Goal: Transaction & Acquisition: Book appointment/travel/reservation

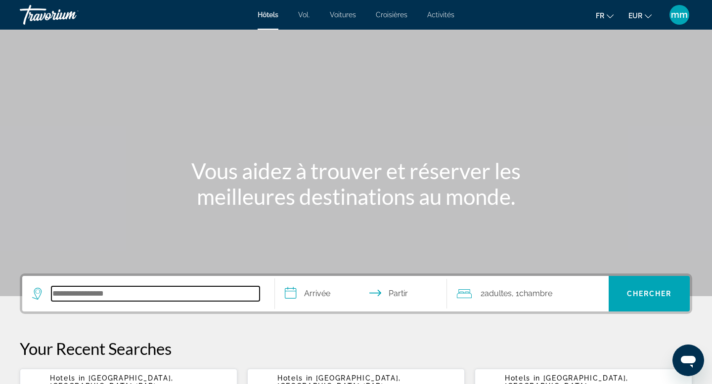
click at [73, 294] on input "Rechercher une destination hôtelière" at bounding box center [155, 294] width 208 height 15
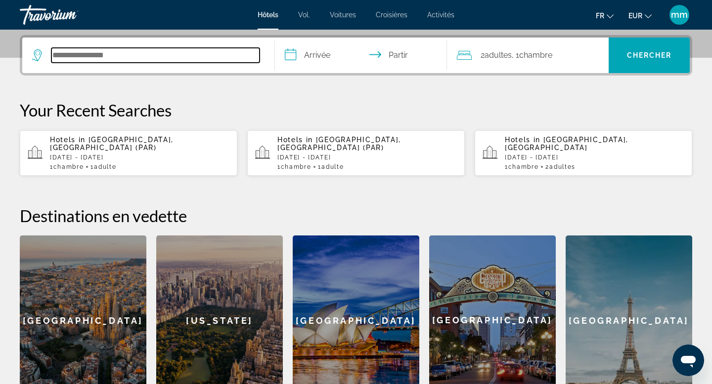
scroll to position [242, 0]
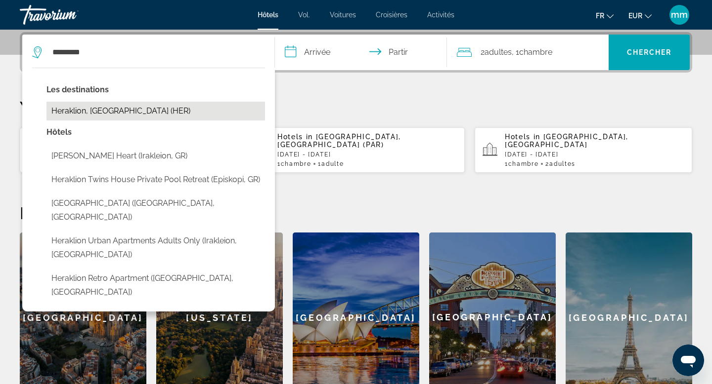
click at [119, 108] on button "Heraklion, [GEOGRAPHIC_DATA] (HER)" at bounding box center [155, 111] width 218 height 19
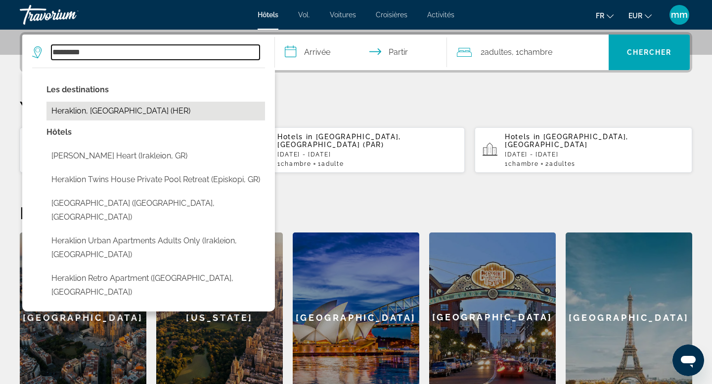
type input "**********"
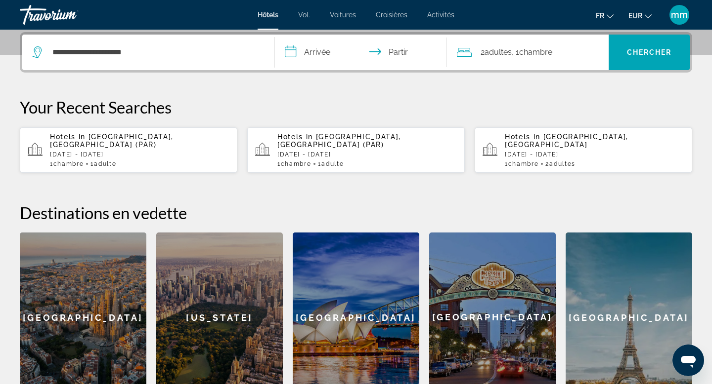
click at [361, 56] on input "**********" at bounding box center [363, 54] width 176 height 39
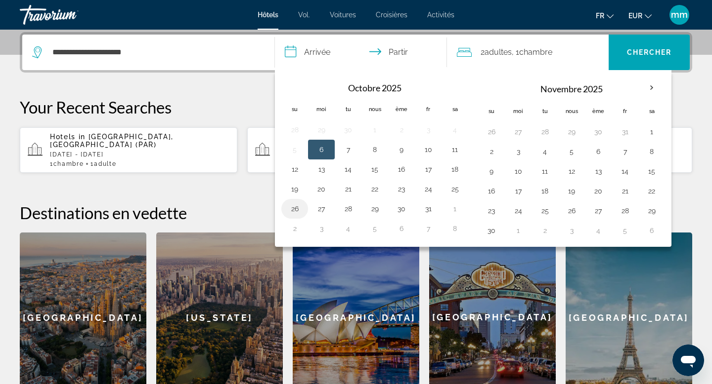
click at [292, 207] on button "26" at bounding box center [295, 209] width 16 height 14
click at [321, 209] on button "27" at bounding box center [321, 209] width 16 height 14
type input "**********"
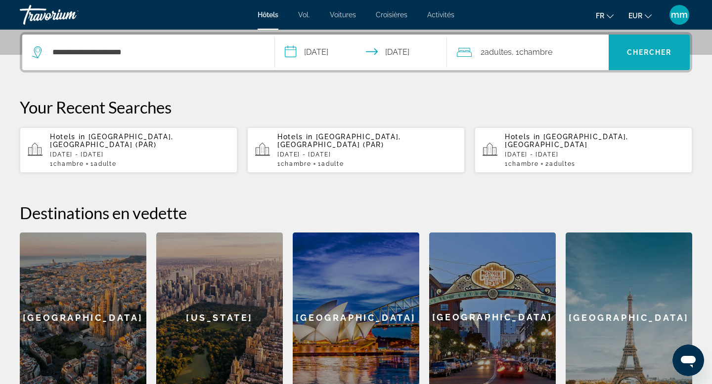
click at [632, 54] on font "Chercher" at bounding box center [649, 52] width 45 height 8
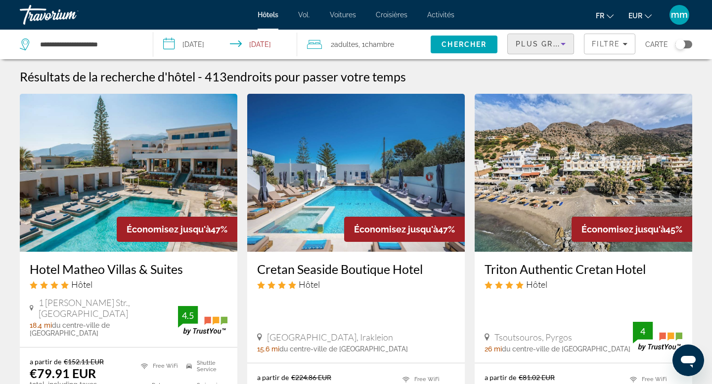
click at [538, 43] on span "Plus grandes économies" at bounding box center [574, 44] width 118 height 8
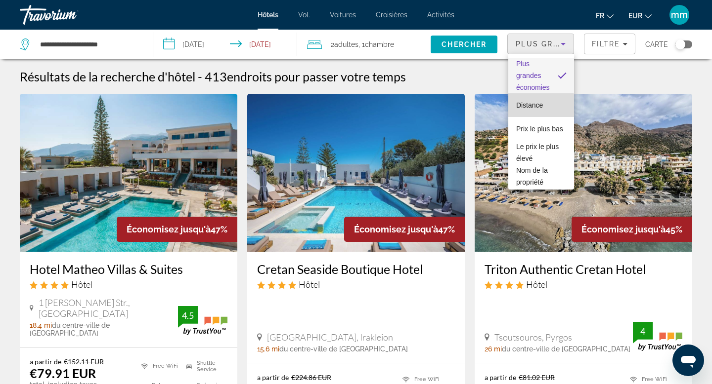
click at [531, 106] on font "Distance" at bounding box center [529, 105] width 27 height 8
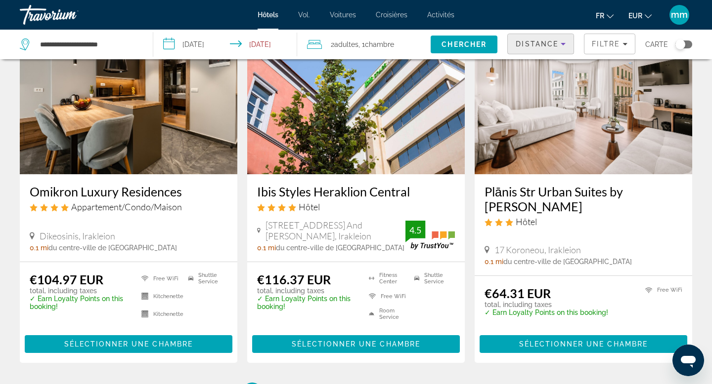
scroll to position [1260, 0]
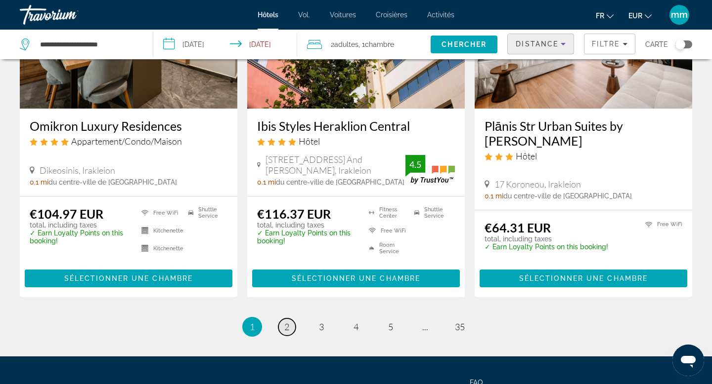
click at [287, 320] on link "page 2" at bounding box center [286, 327] width 17 height 17
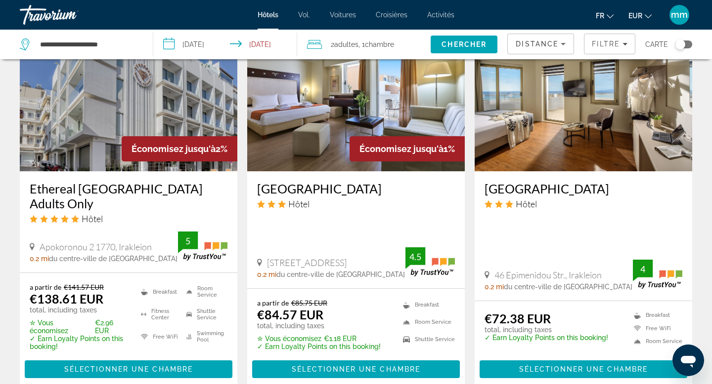
scroll to position [1221, 0]
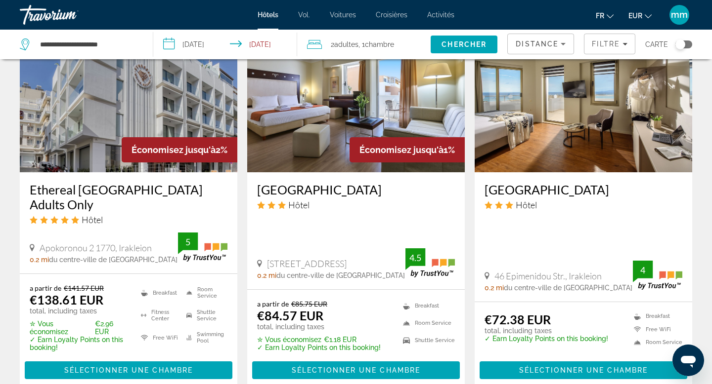
click at [371, 135] on img "Contenu principal" at bounding box center [355, 93] width 217 height 158
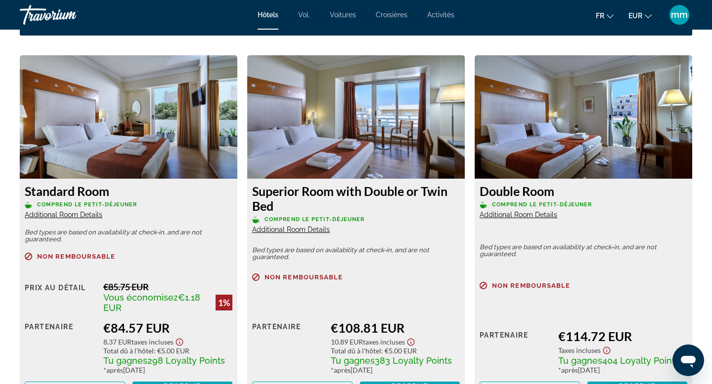
scroll to position [1344, 0]
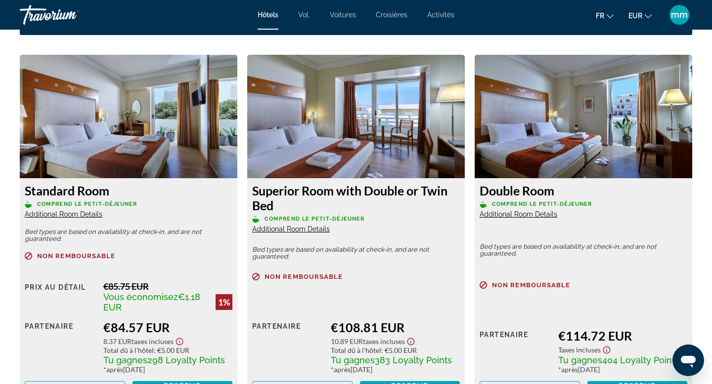
click at [83, 215] on span "Additional Room Details" at bounding box center [64, 214] width 78 height 8
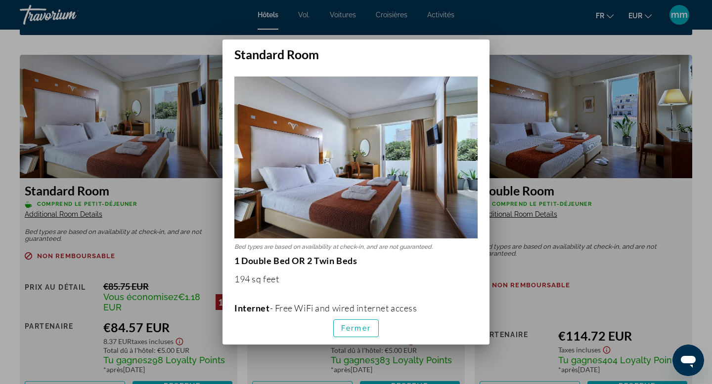
scroll to position [0, 0]
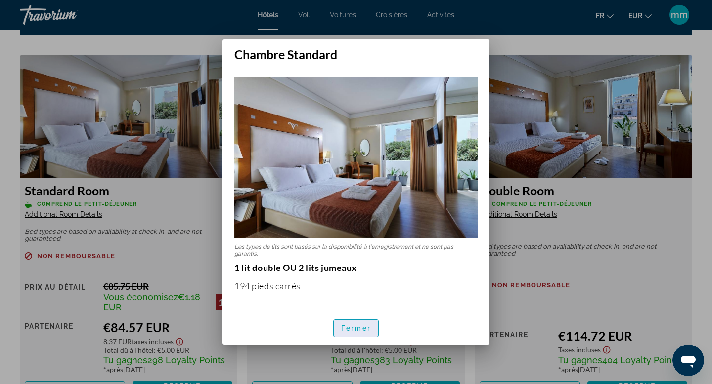
click at [353, 329] on font "Fermer" at bounding box center [356, 329] width 30 height 8
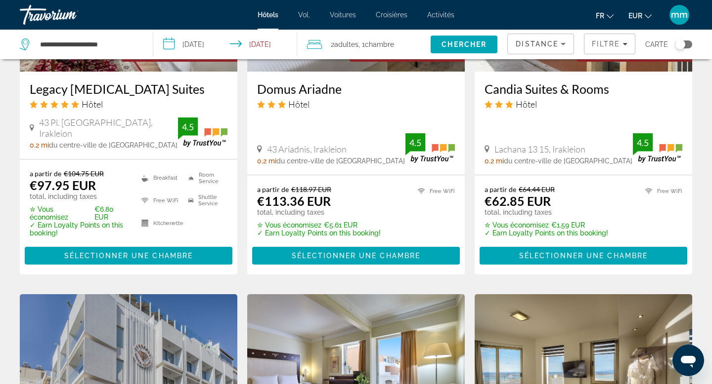
scroll to position [943, 0]
